Goal: Task Accomplishment & Management: Manage account settings

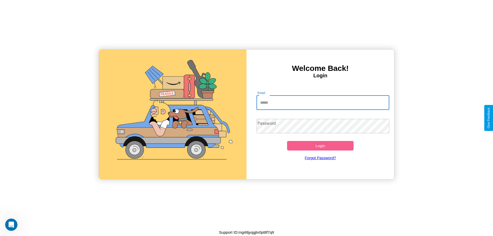
click at [320, 102] on input "Email" at bounding box center [323, 103] width 133 height 14
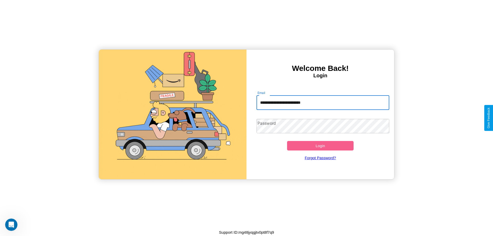
type input "**********"
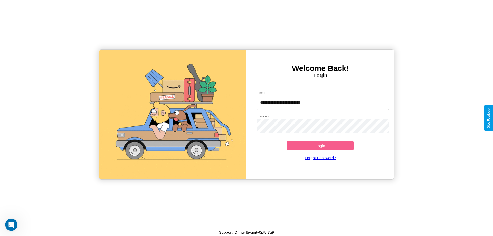
click at [320, 146] on button "Login" at bounding box center [320, 146] width 67 height 10
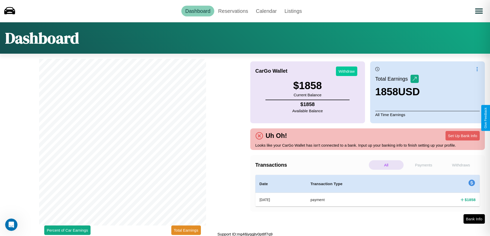
click at [346, 71] on button "Withdraw" at bounding box center [346, 72] width 21 height 10
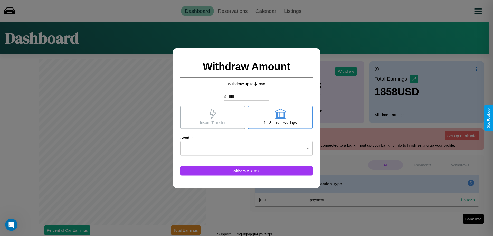
click at [280, 117] on icon at bounding box center [280, 114] width 10 height 10
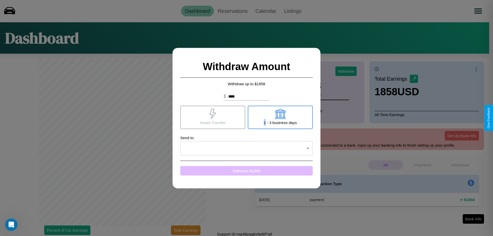
click at [247, 171] on button "Withdraw $ 1858" at bounding box center [246, 171] width 133 height 10
